Goal: Task Accomplishment & Management: Manage account settings

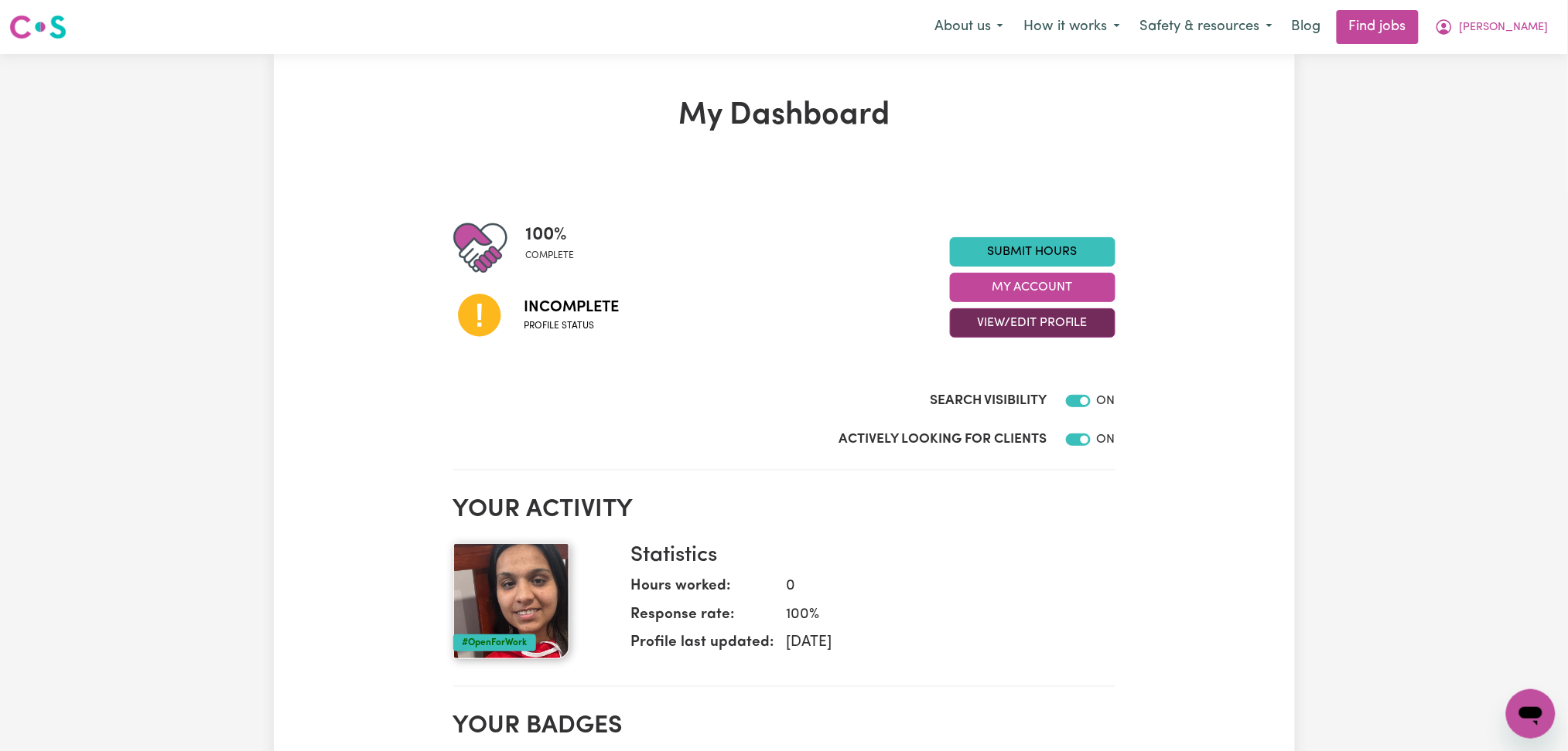
click at [1065, 313] on button "View/Edit Profile" at bounding box center [1032, 323] width 166 height 29
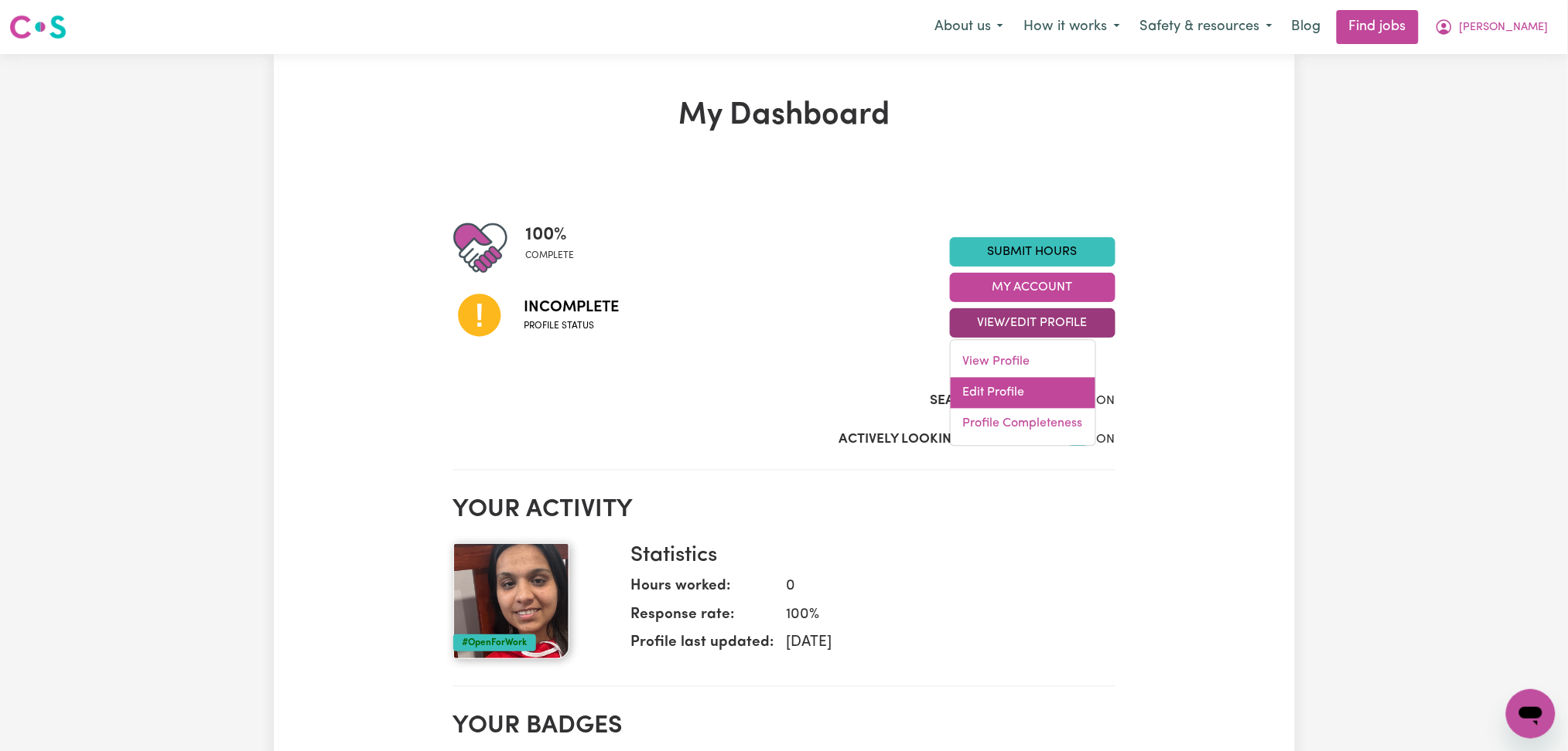
click at [1017, 378] on link "Edit Profile" at bounding box center [1022, 393] width 145 height 31
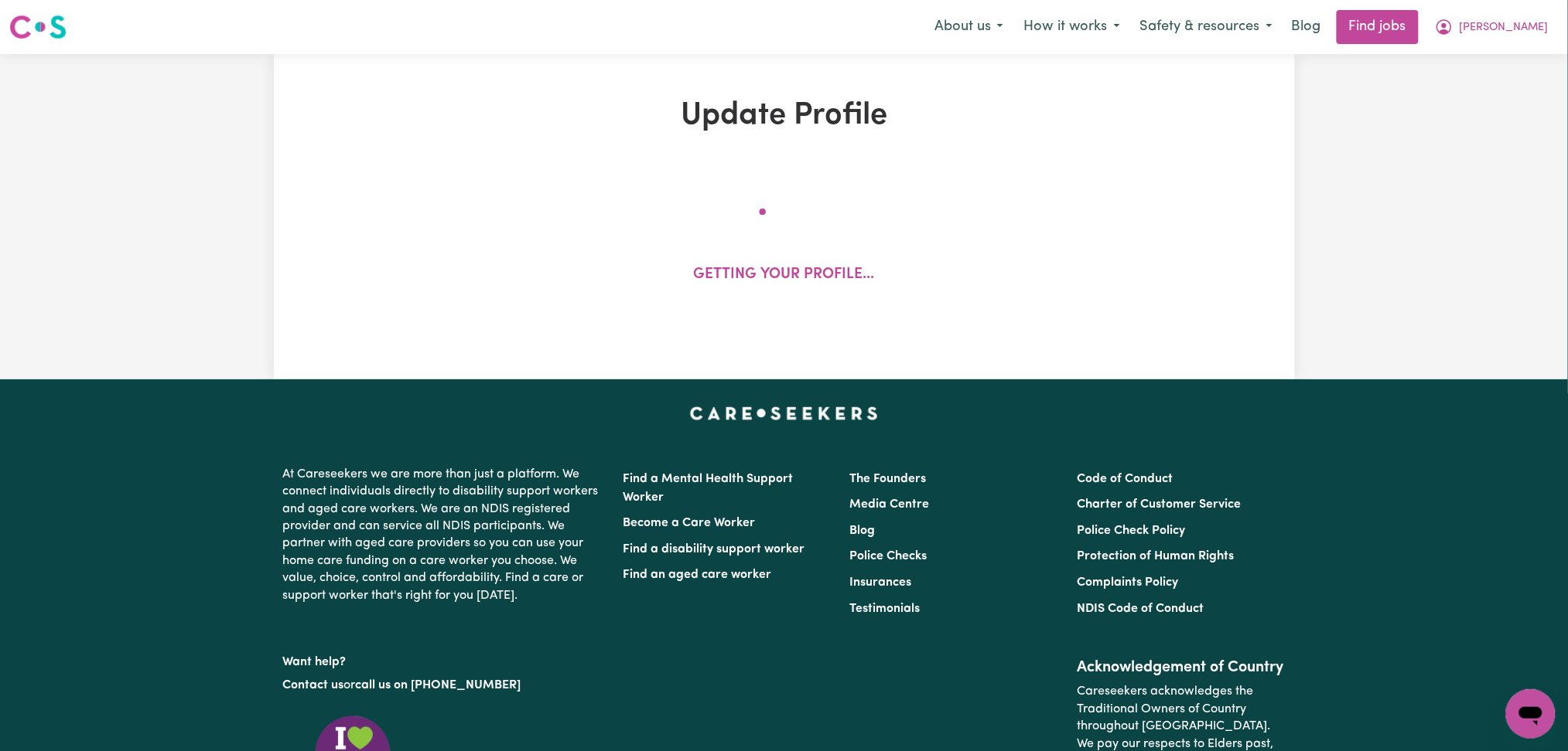
select select "[DEMOGRAPHIC_DATA]"
select select "Australian PR"
select select "Studying a healthcare related degree or qualification"
select select "40"
select select "50"
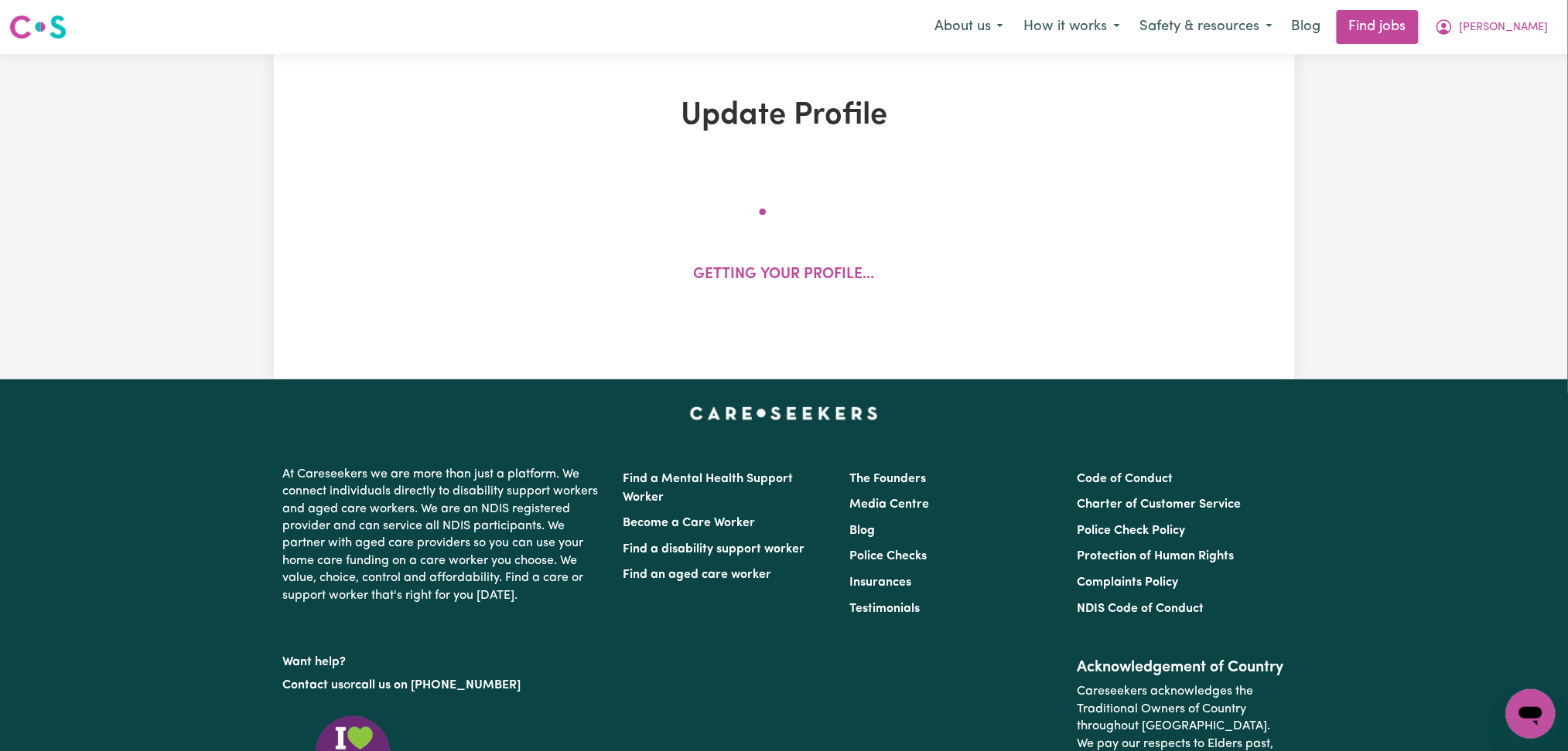
select select "60"
select select "75"
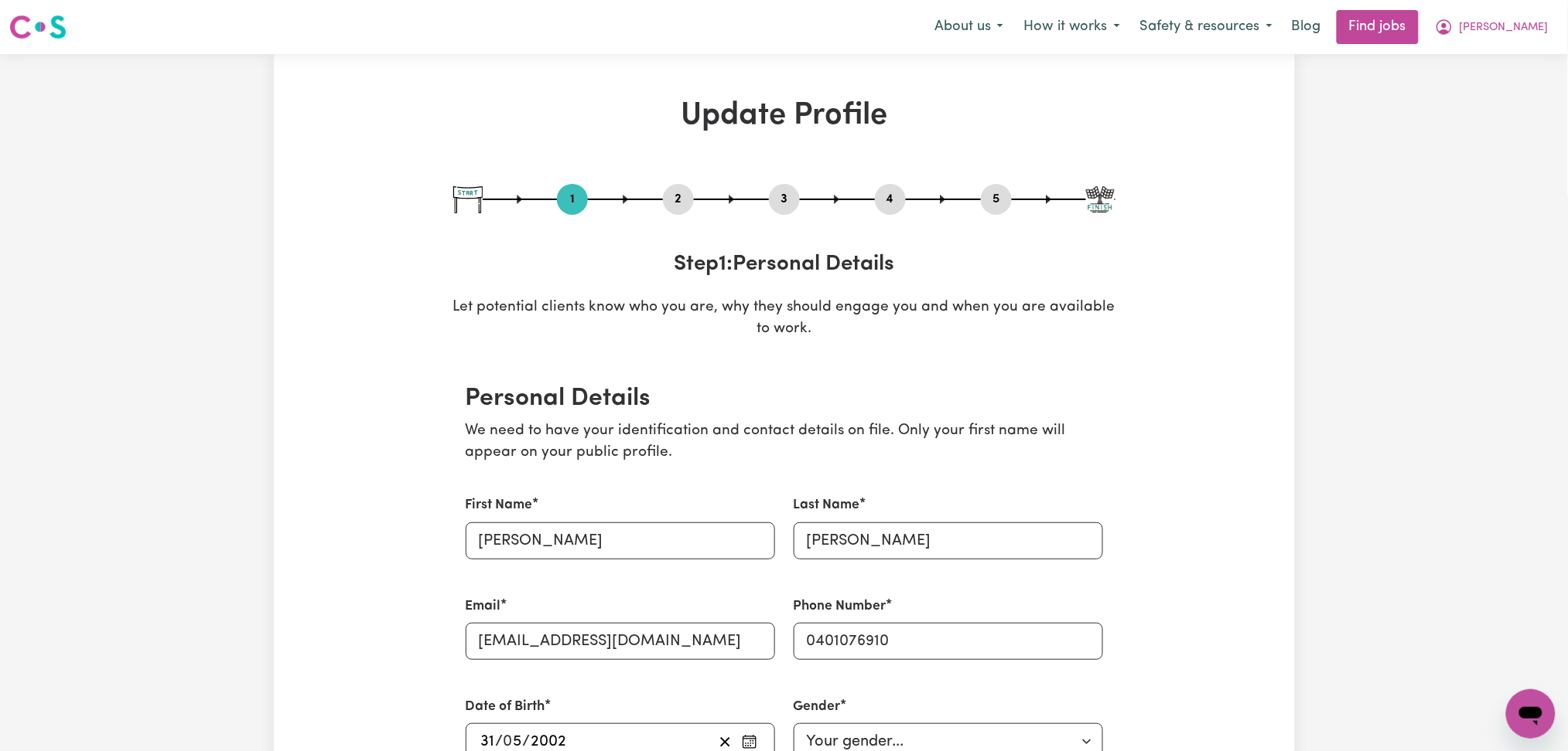
click at [890, 202] on button "4" at bounding box center [890, 199] width 31 height 20
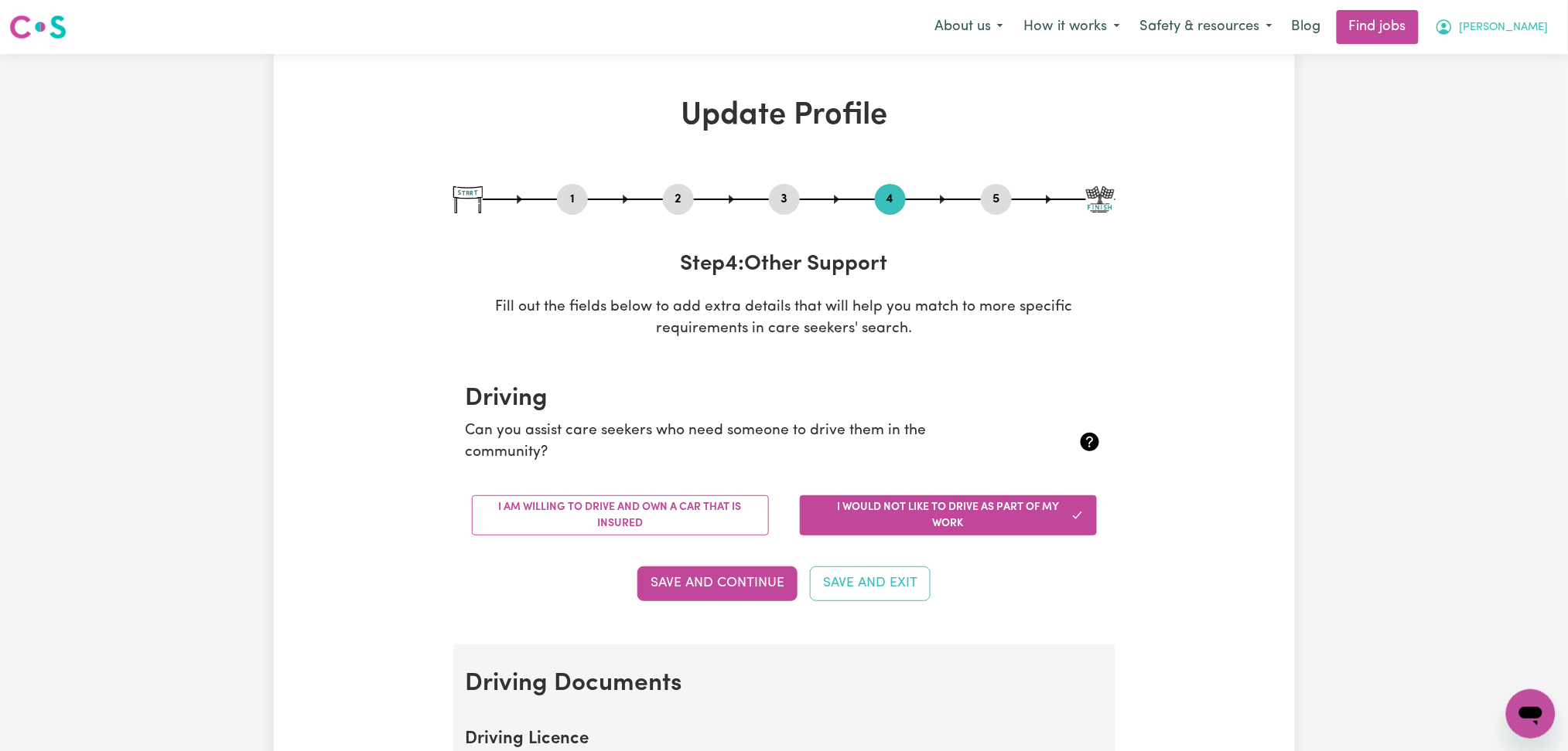
click at [1526, 28] on span "[PERSON_NAME]" at bounding box center [1504, 27] width 89 height 17
click at [1520, 111] on link "Logout" at bounding box center [1496, 117] width 122 height 29
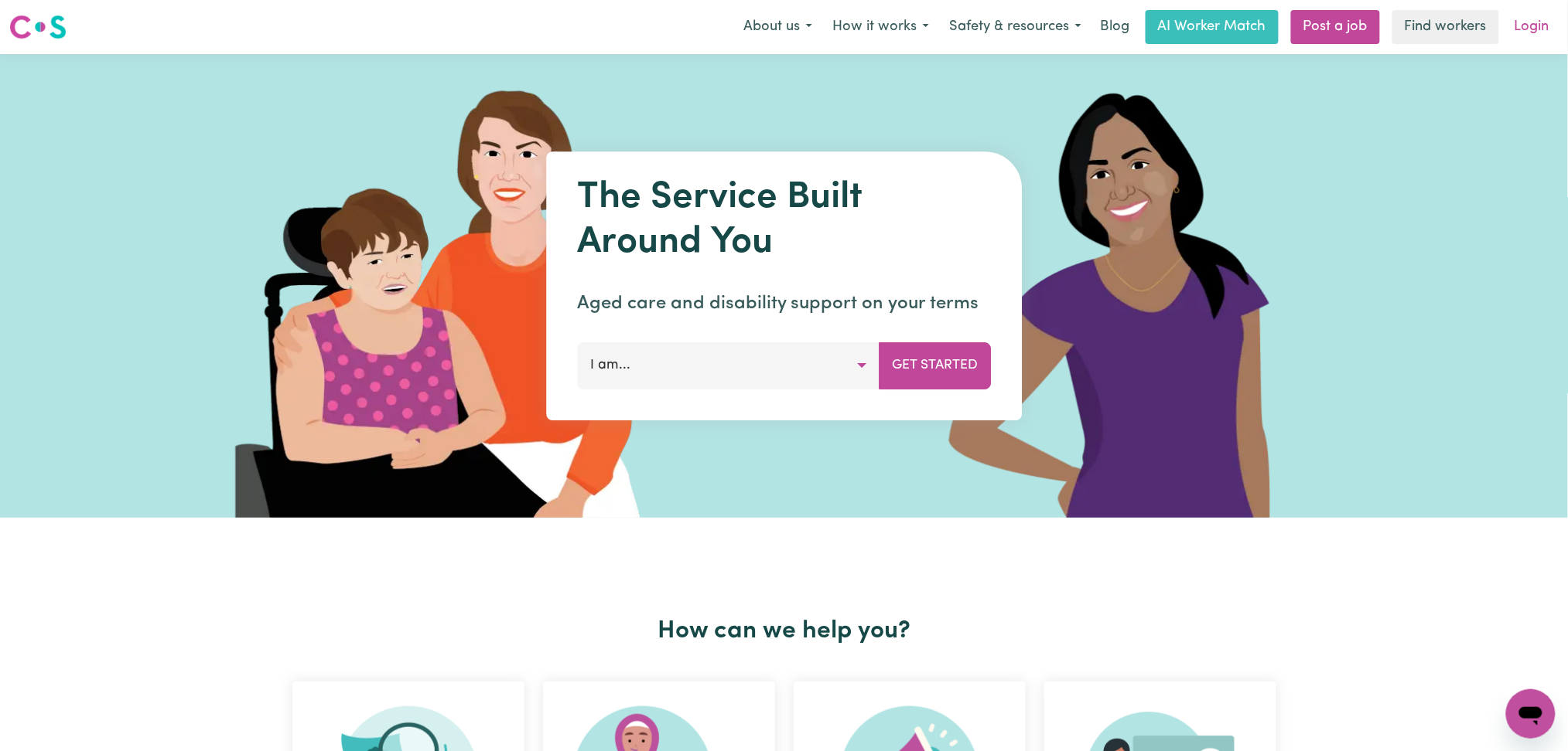
click at [1556, 27] on link "Login" at bounding box center [1531, 27] width 53 height 34
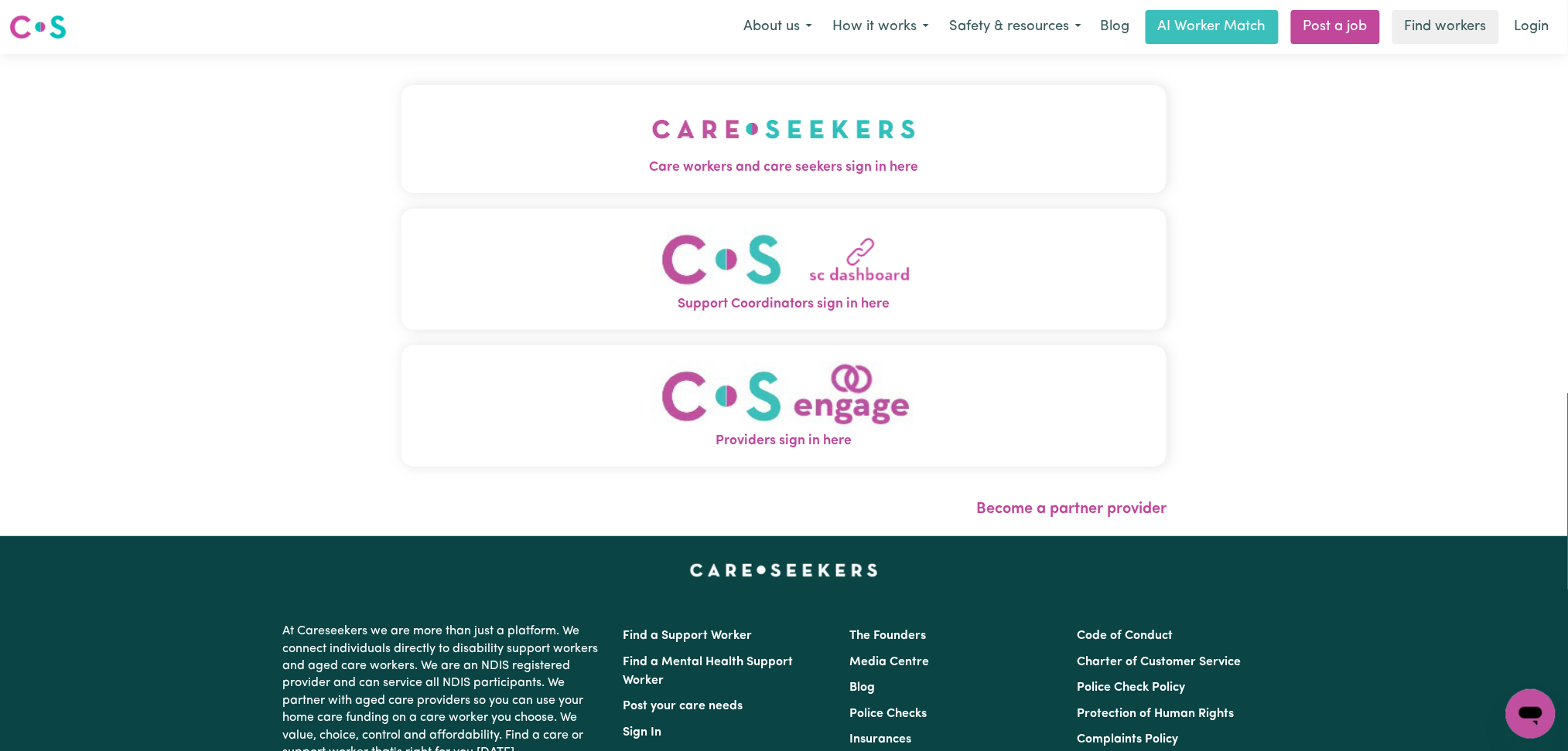
click at [766, 201] on div "Care workers and care seekers sign in here Support Coordinators sign in here Pr…" at bounding box center [784, 284] width 766 height 398
drag, startPoint x: 649, startPoint y: 143, endPoint x: 612, endPoint y: 148, distance: 37.3
click at [648, 143] on button "Care workers and care seekers sign in here" at bounding box center [784, 139] width 766 height 108
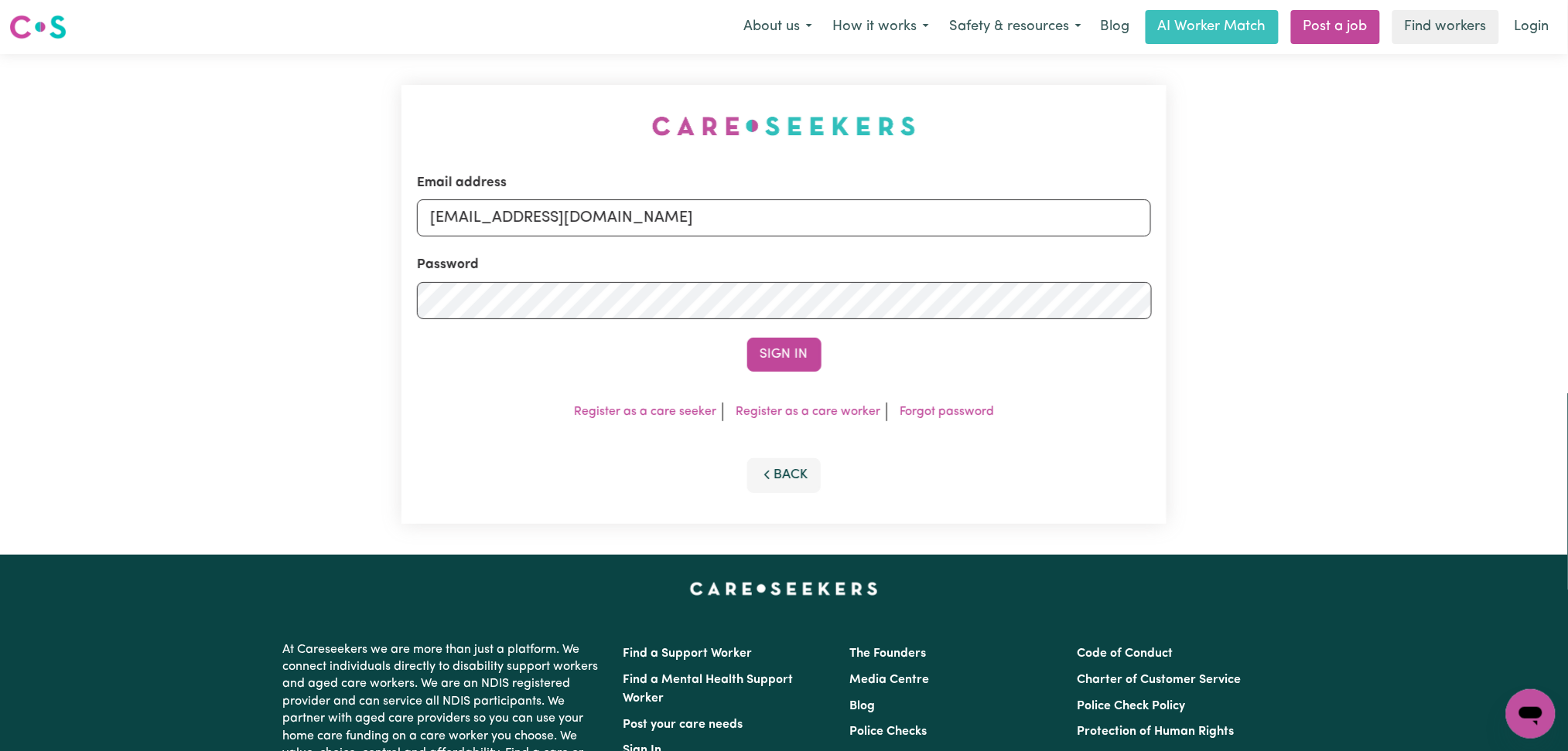
click at [587, 198] on div "Email address [EMAIL_ADDRESS][DOMAIN_NAME]" at bounding box center [784, 205] width 734 height 63
drag, startPoint x: 574, startPoint y: 211, endPoint x: 571, endPoint y: 227, distance: 16.3
click at [572, 212] on input "[EMAIL_ADDRESS][DOMAIN_NAME]" at bounding box center [784, 218] width 734 height 37
drag, startPoint x: 510, startPoint y: 208, endPoint x: 1146, endPoint y: 208, distance: 636.0
click at [1146, 208] on input "Superuser~[EMAIL_ADDRESS][DOMAIN_NAME]" at bounding box center [784, 218] width 734 height 37
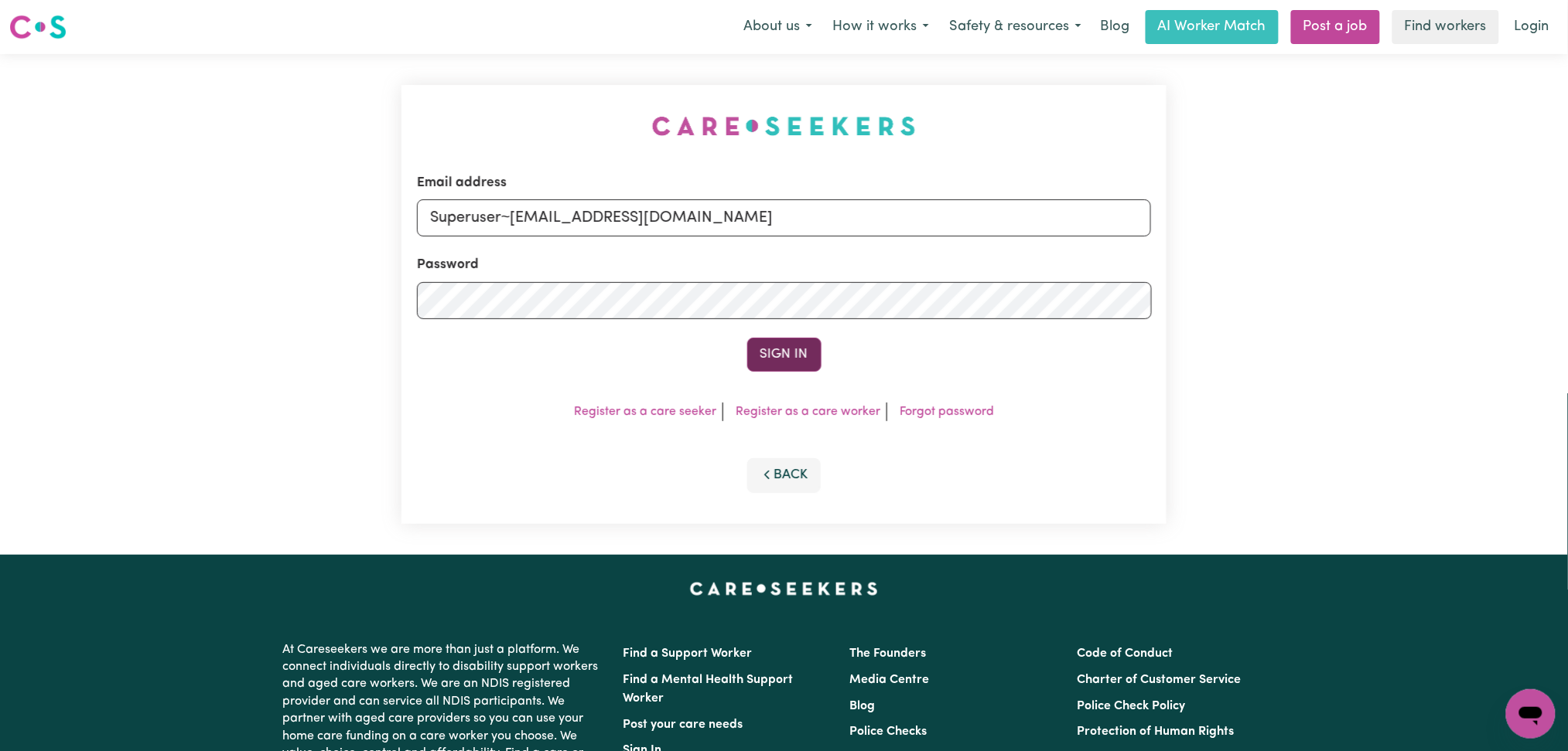
type input "Superuser~[EMAIL_ADDRESS][DOMAIN_NAME]"
click at [787, 352] on button "Sign In" at bounding box center [784, 355] width 74 height 34
